Goal: Information Seeking & Learning: Learn about a topic

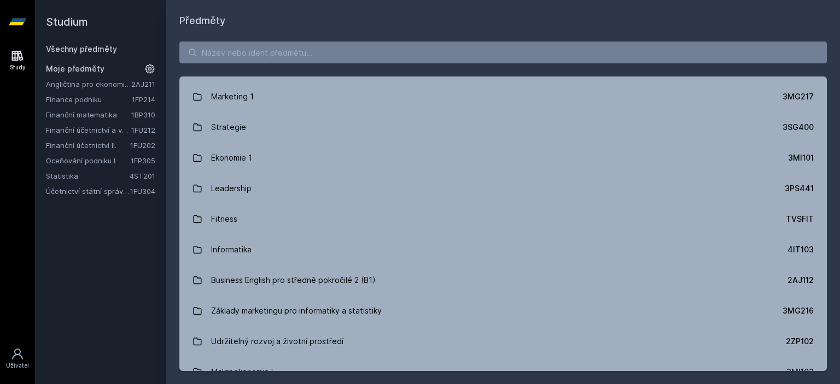
scroll to position [984, 0]
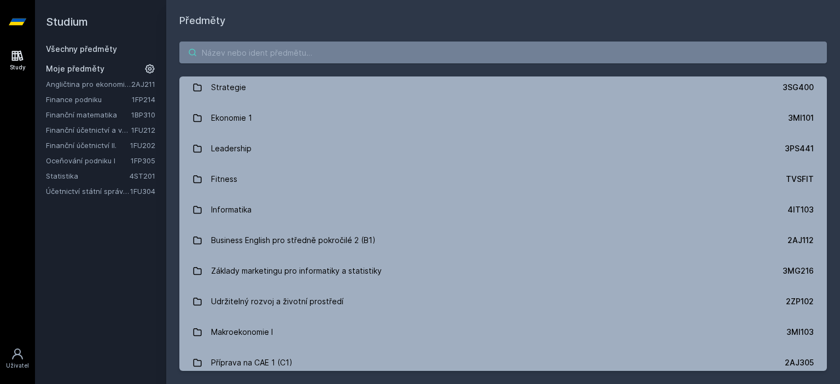
click at [270, 53] on input "search" at bounding box center [503, 53] width 648 height 22
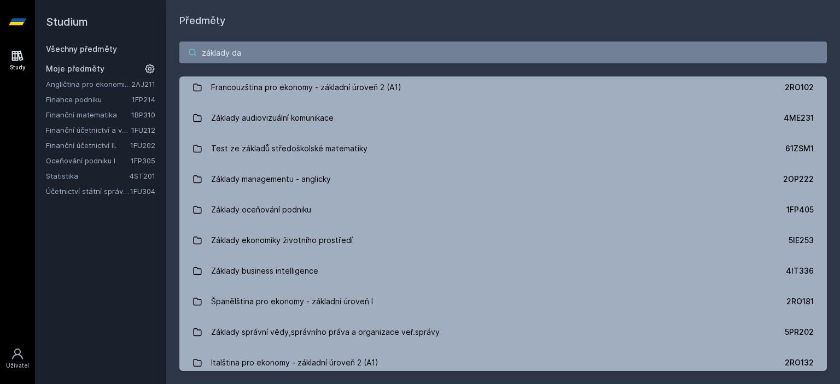
scroll to position [0, 0]
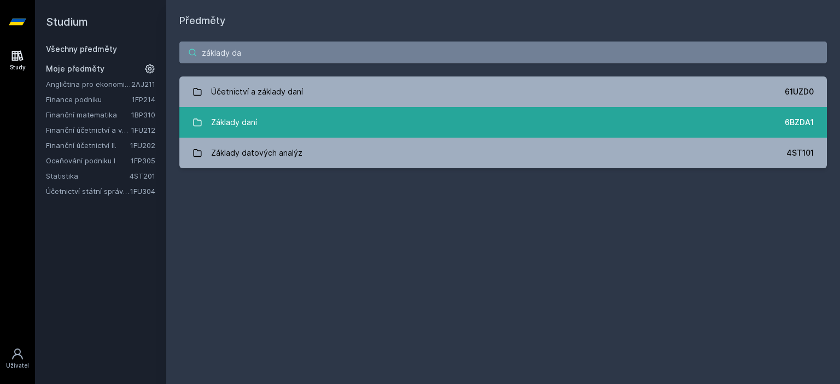
type input "základy da"
click at [267, 121] on link "Základy daní 6BZDA1" at bounding box center [503, 122] width 648 height 31
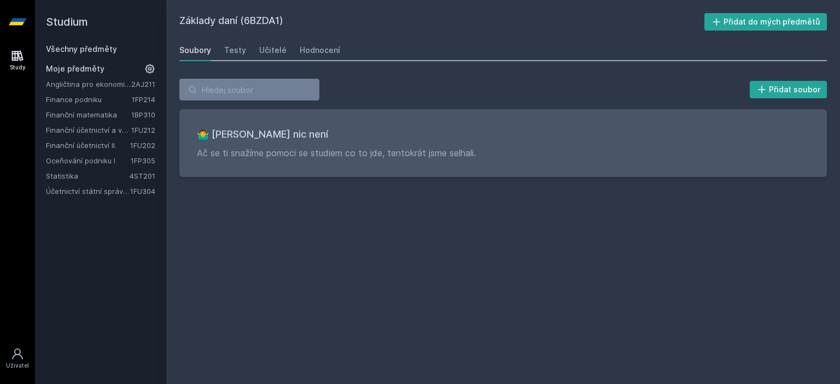
drag, startPoint x: 234, startPoint y: 50, endPoint x: 248, endPoint y: 52, distance: 14.4
click at [235, 50] on div "Testy" at bounding box center [235, 50] width 22 height 11
click at [199, 56] on link "Soubory" at bounding box center [195, 50] width 32 height 22
click at [102, 47] on link "Všechny předměty" at bounding box center [81, 48] width 71 height 9
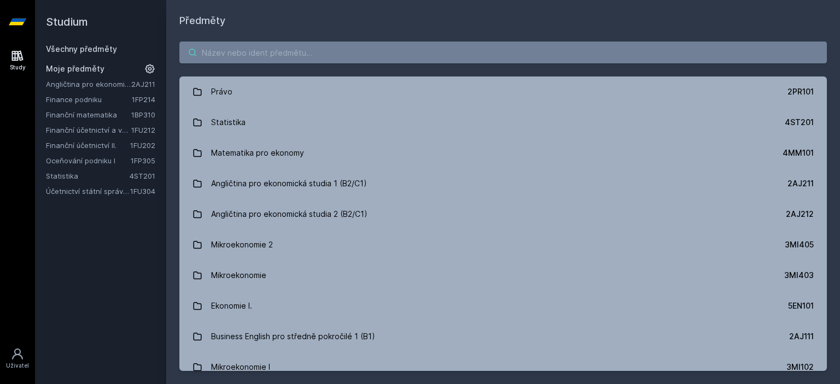
click at [268, 50] on input "search" at bounding box center [503, 53] width 648 height 22
paste input "Daně a sociální zabezpečení [1VF224]"
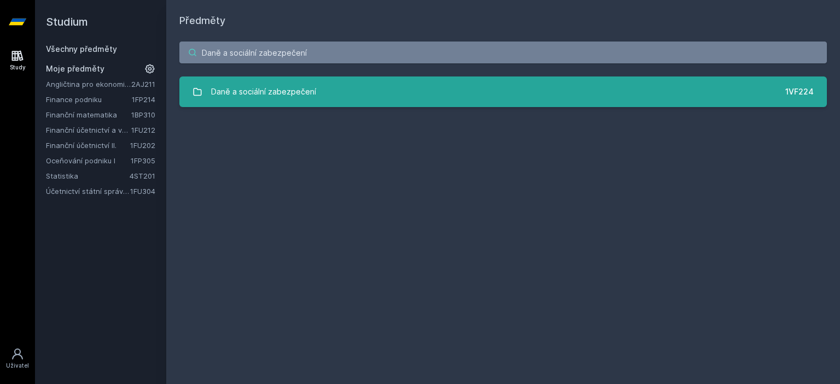
type input "Daně a sociální zabezpečení"
click at [325, 90] on link "Daně a sociální zabezpečení 1VF224" at bounding box center [503, 92] width 648 height 31
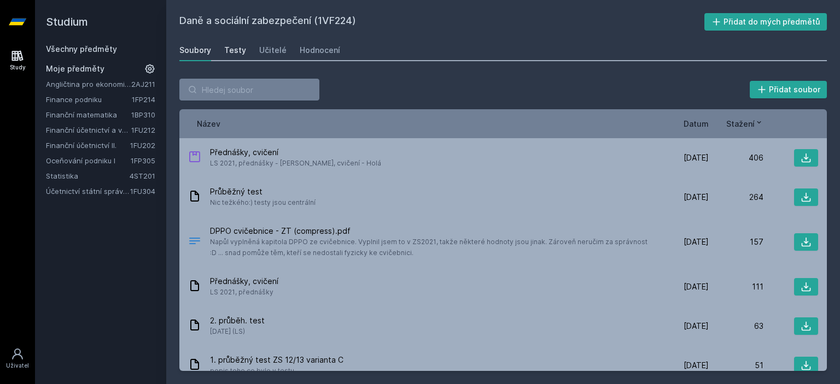
click at [235, 45] on div "Testy" at bounding box center [235, 50] width 22 height 11
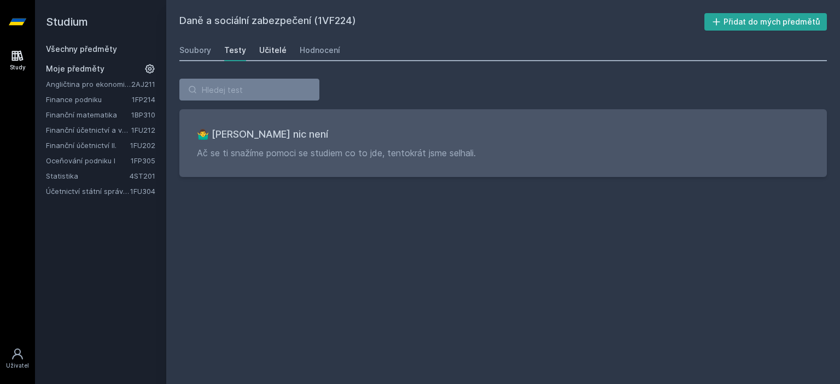
click at [276, 50] on div "Učitelé" at bounding box center [272, 50] width 27 height 11
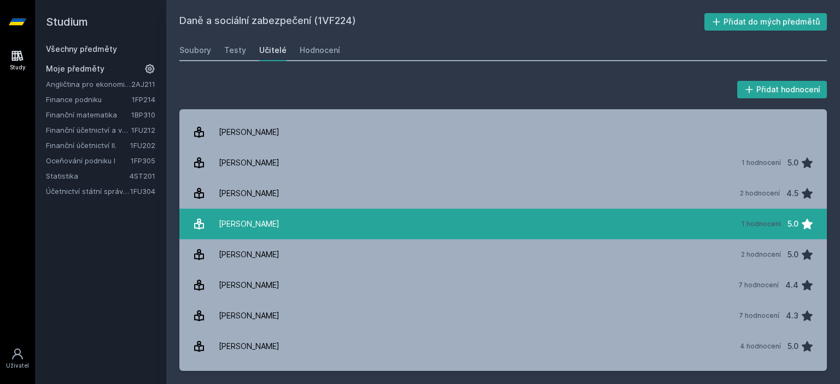
scroll to position [219, 0]
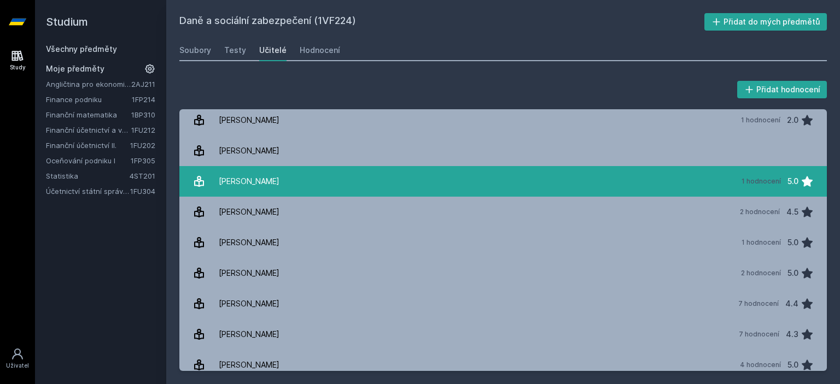
click at [279, 187] on div "[PERSON_NAME]" at bounding box center [249, 182] width 61 height 22
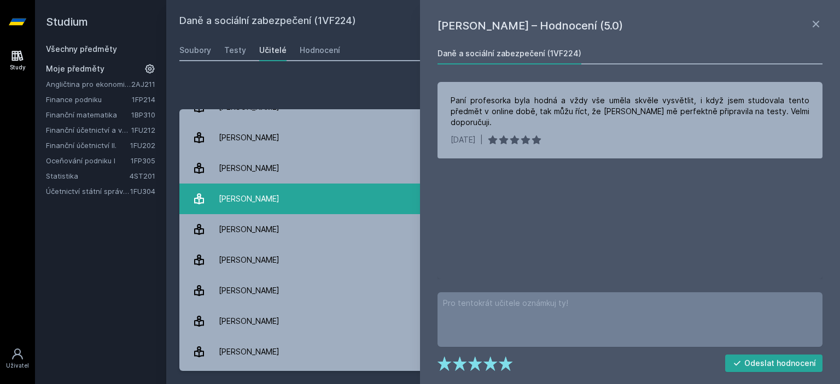
scroll to position [164, 0]
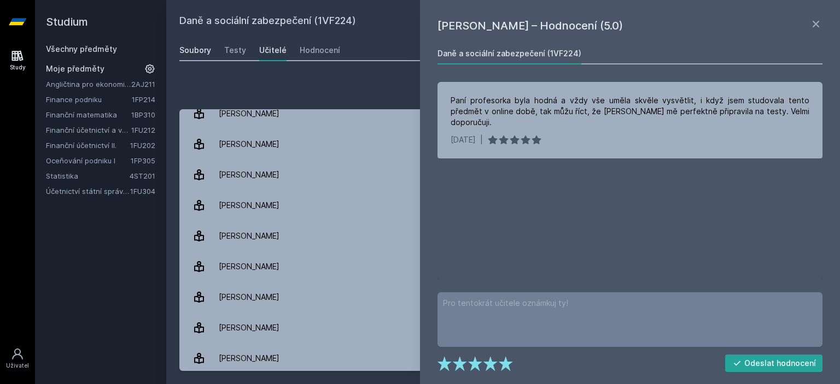
click at [197, 50] on div "Soubory" at bounding box center [195, 50] width 32 height 11
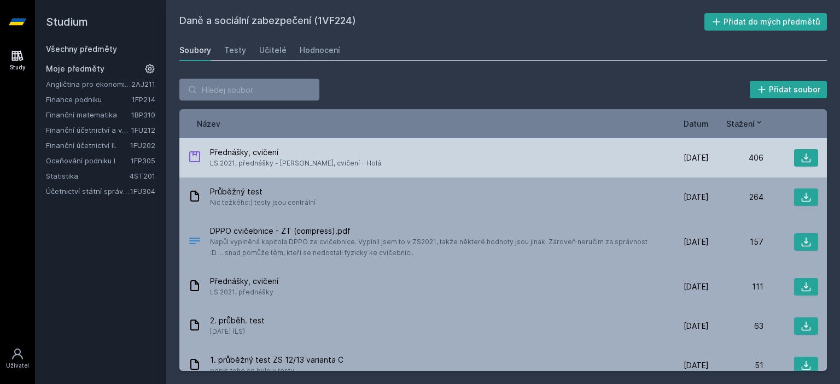
click at [352, 162] on span "LS 2021, přednášky - [PERSON_NAME], cvičení - Holá" at bounding box center [295, 163] width 171 height 11
drag, startPoint x: 323, startPoint y: 161, endPoint x: 373, endPoint y: 161, distance: 49.8
click at [373, 161] on div "Přednášky, cvičení LS 2021, přednášky - [PERSON_NAME], cvičení - Holá" at bounding box center [421, 158] width 466 height 22
drag, startPoint x: 392, startPoint y: 164, endPoint x: 417, endPoint y: 168, distance: 26.0
click at [393, 165] on div "Přednášky, cvičení LS 2021, přednášky - [PERSON_NAME], cvičení - Holá" at bounding box center [421, 158] width 466 height 22
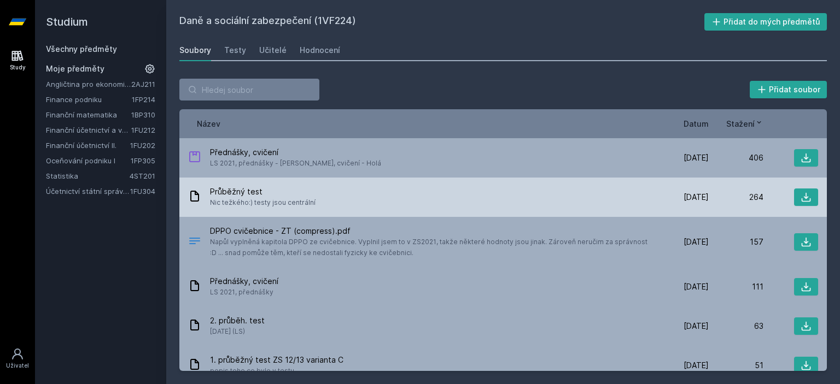
click at [341, 183] on div "Průběžný test Nic težkého:) testy jsou centrální [DATE] [DATE] 264" at bounding box center [503, 197] width 648 height 39
click at [801, 195] on icon at bounding box center [806, 197] width 11 height 11
